Goal: Complete application form

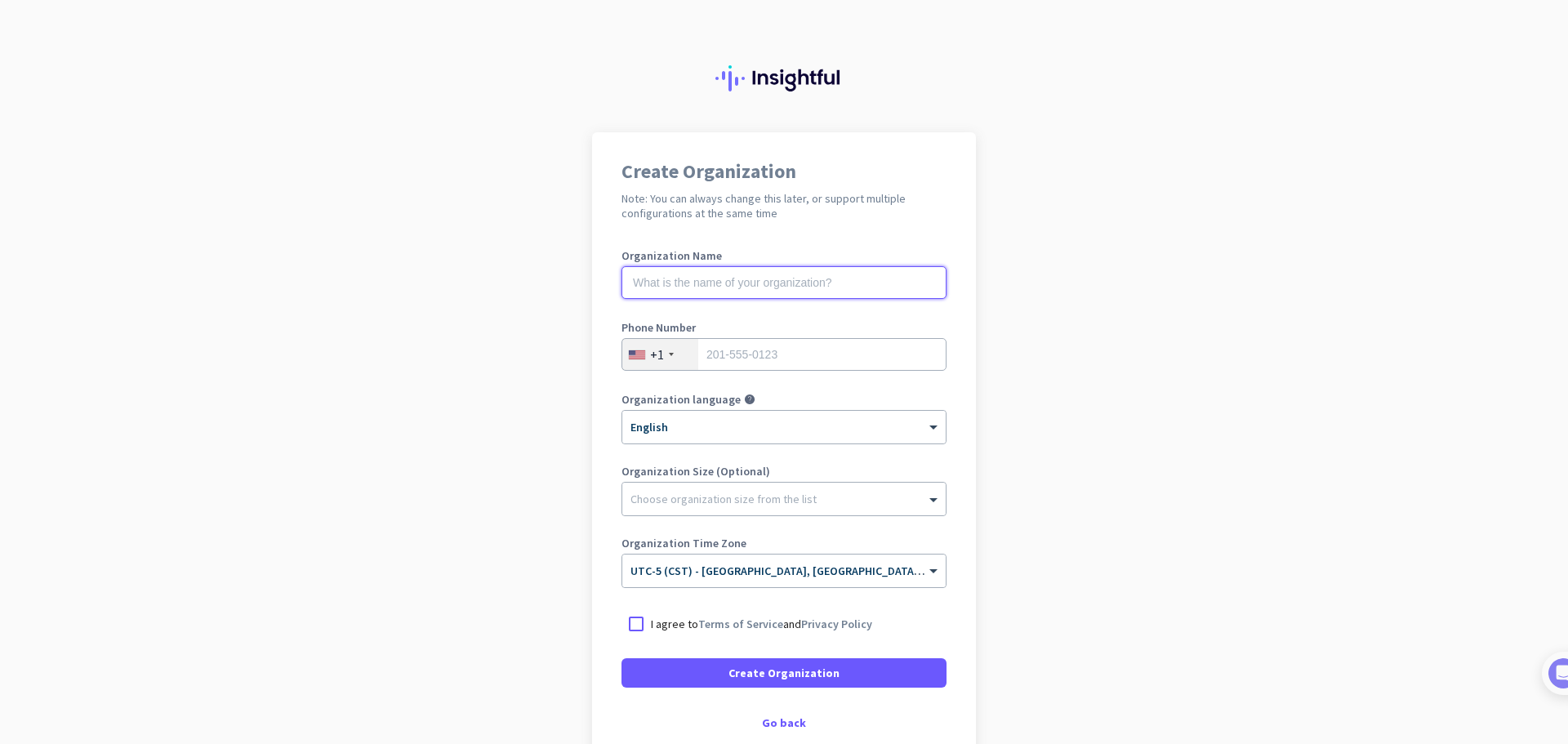
click at [713, 284] on input "text" at bounding box center [784, 282] width 325 height 32
click at [775, 719] on div "Go back" at bounding box center [784, 723] width 325 height 11
